Goal: Information Seeking & Learning: Learn about a topic

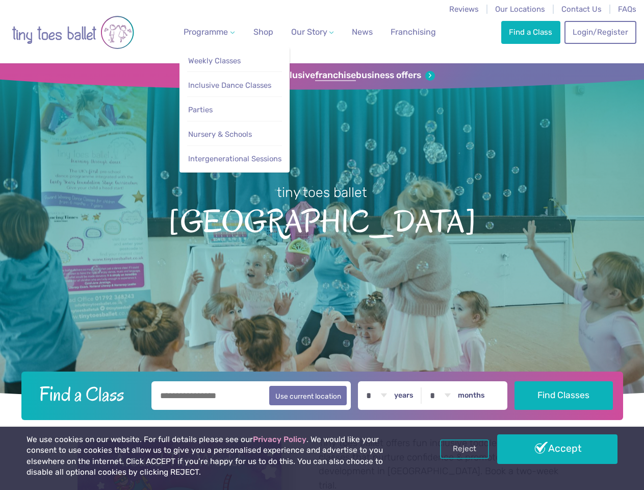
click at [207, 32] on span "Programme" at bounding box center [206, 32] width 44 height 10
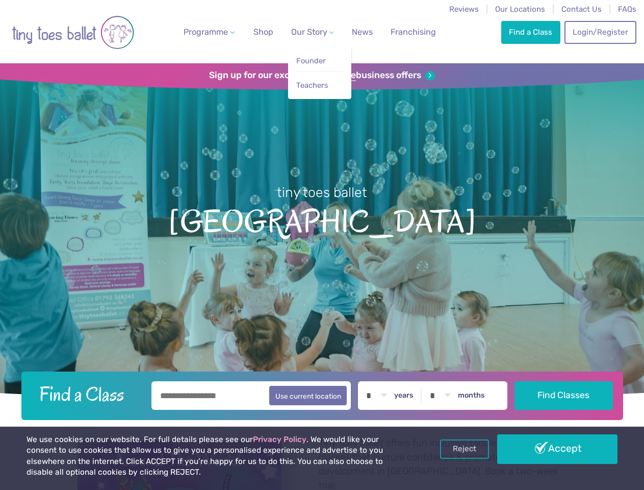
click at [304, 32] on span "Our Story" at bounding box center [309, 32] width 36 height 10
click at [322, 76] on strong "franchise" at bounding box center [335, 75] width 41 height 11
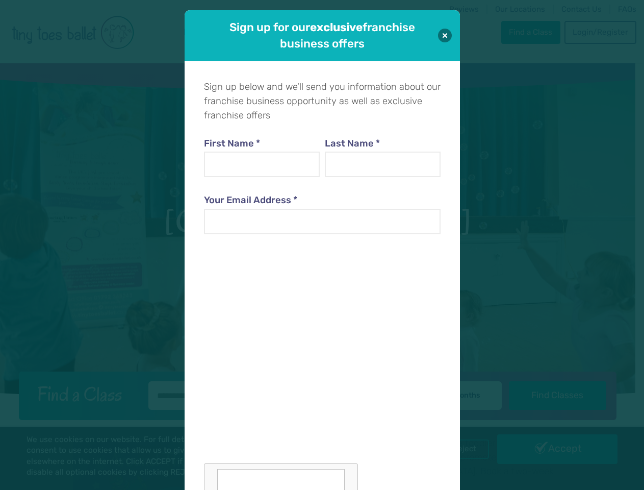
click at [322, 394] on iframe at bounding box center [281, 353] width 154 height 215
click at [460, 449] on div "Sign up below and we'll send you information about our franchise business oppor…" at bounding box center [322, 308] width 275 height 495
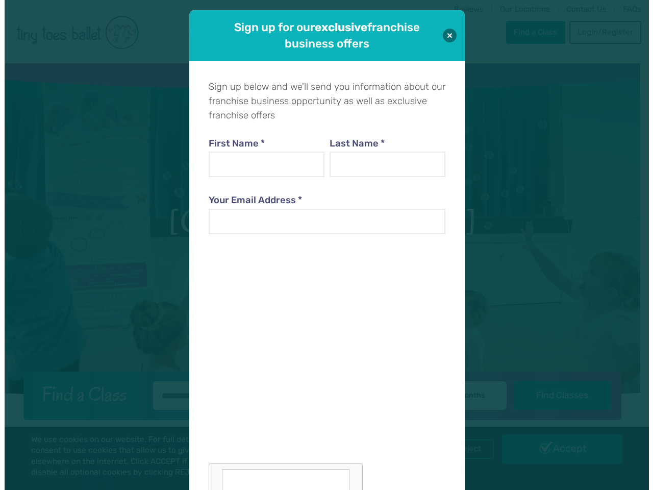
scroll to position [10, 0]
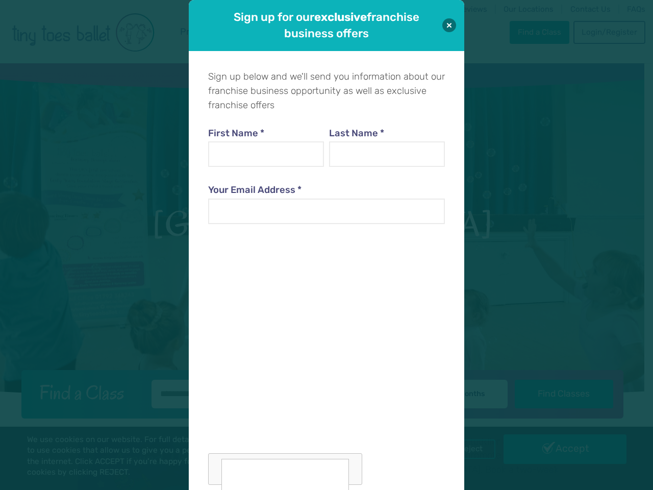
click at [558, 449] on div "Sign up for our exclusive franchise business offers Sign up below and we'll sen…" at bounding box center [326, 245] width 653 height 490
